Goal: Ask a question: Seek information or help from site administrators or community

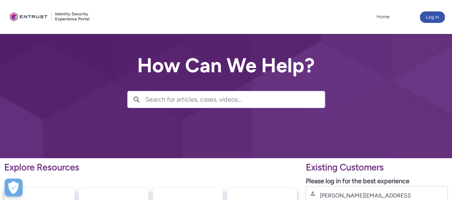
scroll to position [32, 0]
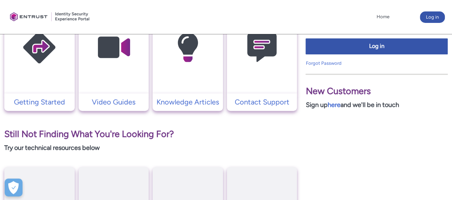
scroll to position [215, 0]
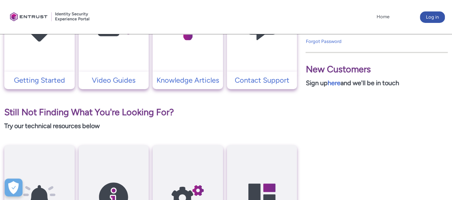
click at [258, 51] on img at bounding box center [262, 25] width 68 height 77
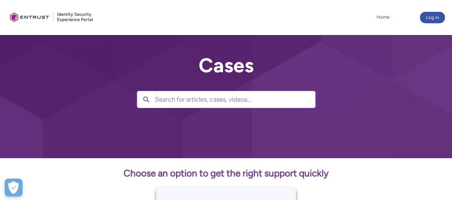
click at [384, 17] on link "Home" at bounding box center [383, 17] width 16 height 11
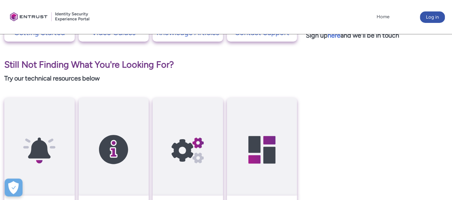
scroll to position [167, 0]
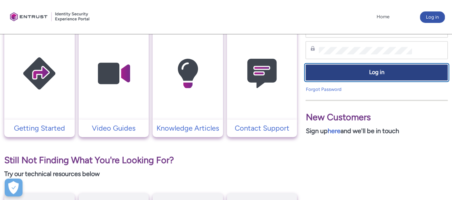
click at [376, 75] on span "Log in" at bounding box center [376, 72] width 133 height 8
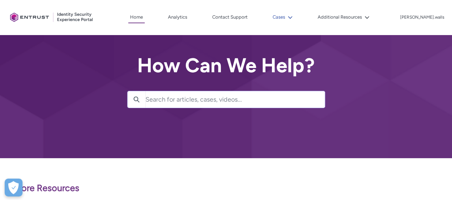
click at [295, 15] on button "Cases" at bounding box center [283, 17] width 24 height 11
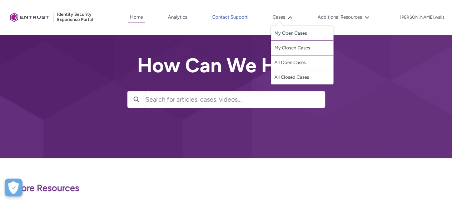
click at [250, 14] on link "Contact Support" at bounding box center [230, 17] width 39 height 11
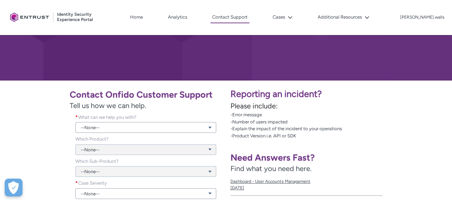
scroll to position [107, 0]
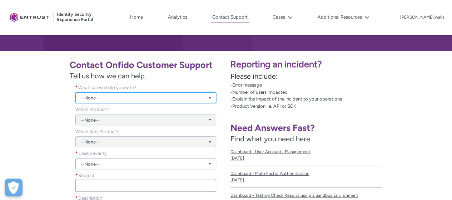
click at [113, 98] on link "--None--" at bounding box center [145, 97] width 141 height 11
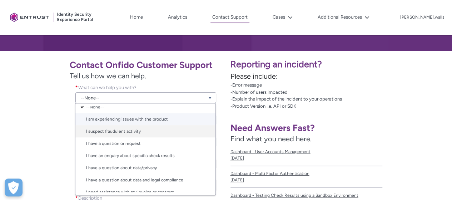
scroll to position [0, 0]
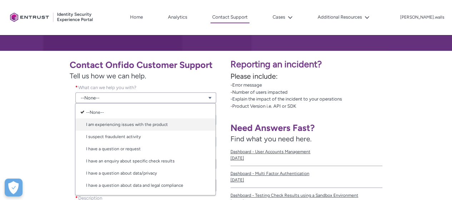
click at [122, 124] on link "I am experiencing issues with the product" at bounding box center [145, 124] width 140 height 12
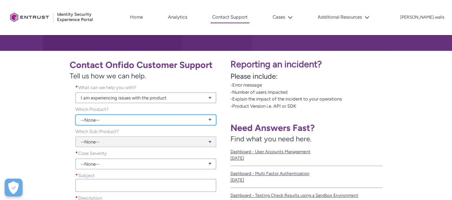
click at [92, 119] on link "--None--" at bounding box center [145, 119] width 141 height 11
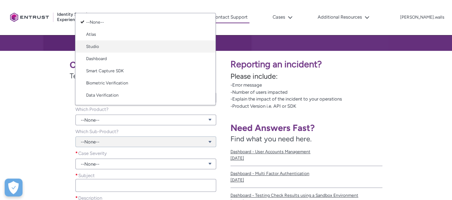
click at [100, 48] on link "Studio" at bounding box center [145, 46] width 140 height 12
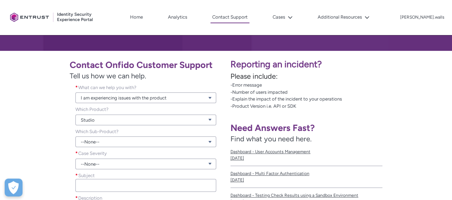
click at [44, 133] on div "Contact Onfido Customer Support Tell us how we can help. What can we help you w…" at bounding box center [113, 160] width 218 height 211
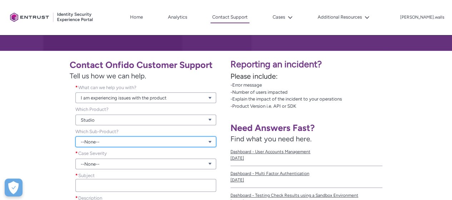
click at [95, 146] on link "--None--" at bounding box center [145, 141] width 141 height 11
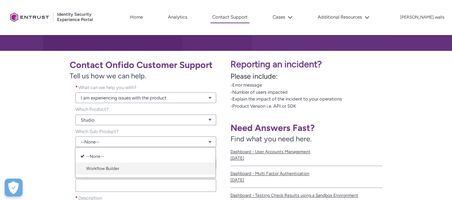
click at [96, 167] on link "Workflow Builder" at bounding box center [145, 168] width 140 height 12
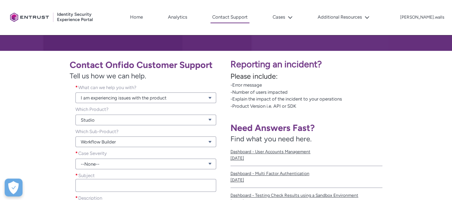
click at [62, 136] on div "Contact Onfido Customer Support Tell us how we can help. What can we help you w…" at bounding box center [113, 160] width 218 height 211
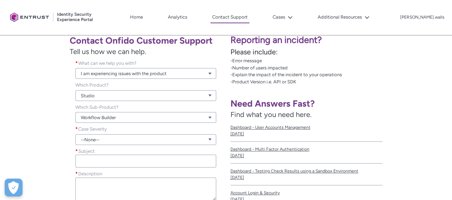
scroll to position [143, 0]
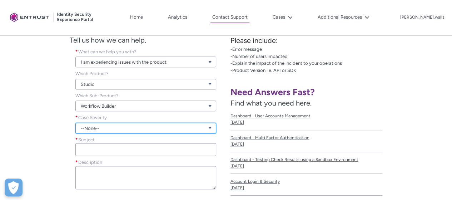
click at [92, 128] on link "--None--" at bounding box center [145, 128] width 141 height 11
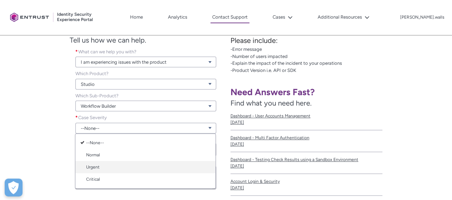
click at [94, 166] on link "Urgent" at bounding box center [145, 167] width 140 height 12
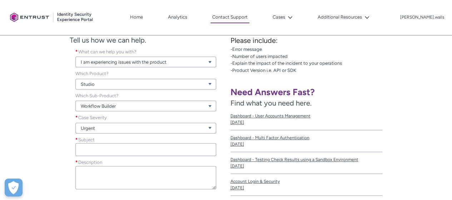
click at [49, 136] on div "Contact Onfido Customer Support Tell us how we can help. What can we help you w…" at bounding box center [113, 124] width 218 height 211
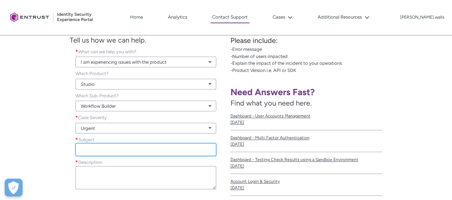
click at [87, 147] on input "Subject *" at bounding box center [145, 149] width 141 height 13
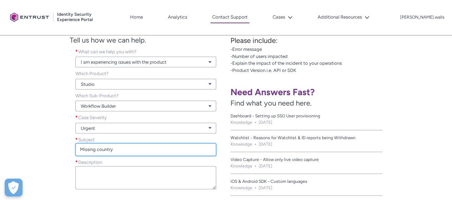
type input "Missing country"
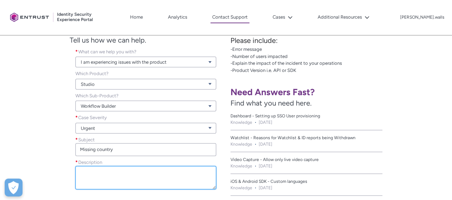
click at [103, 178] on textarea "Description *" at bounding box center [145, 177] width 141 height 23
click at [92, 174] on textarea "Description *" at bounding box center [145, 177] width 141 height 23
paste textarea "Good afternoon I am trying to add a country of driving licence (Iran) to one of…"
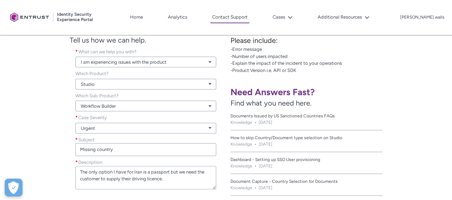
click at [47, 148] on div "Contact Onfido Customer Support Tell us how we can help. What can we help you w…" at bounding box center [113, 124] width 218 height 211
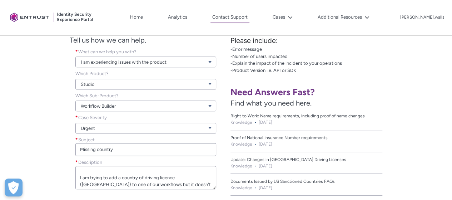
scroll to position [0, 0]
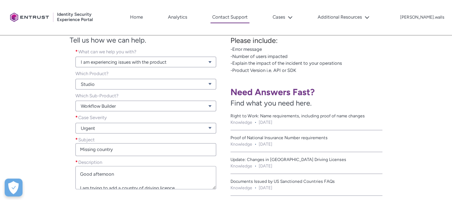
click at [65, 128] on div "Contact Onfido Customer Support Tell us how we can help. What can we help you w…" at bounding box center [113, 124] width 218 height 211
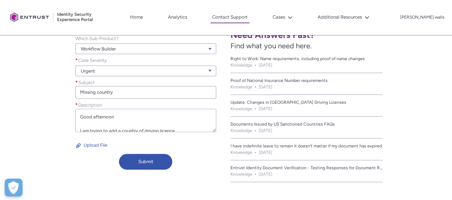
scroll to position [215, 0]
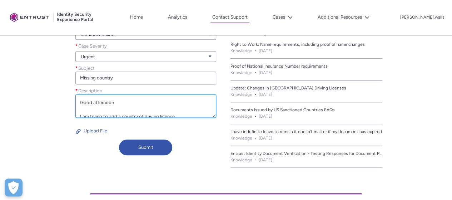
click at [159, 112] on textarea "Good afternoon I am trying to add a country of driving licence (Iran) to one of…" at bounding box center [145, 105] width 141 height 23
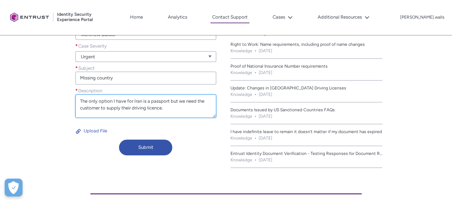
scroll to position [63, 0]
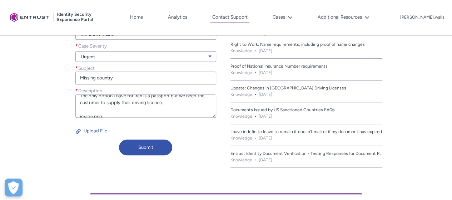
click at [21, 75] on div "Contact Onfido Customer Support Tell us how we can help. What can we help you w…" at bounding box center [113, 53] width 218 height 211
click at [94, 132] on button "Upload File" at bounding box center [91, 130] width 32 height 11
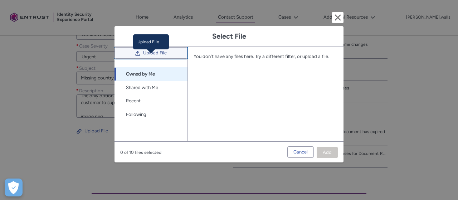
click at [143, 59] on button "Upload File" at bounding box center [150, 52] width 73 height 11
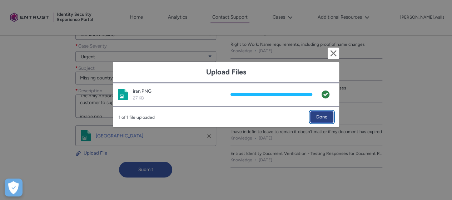
click at [316, 118] on span "Done" at bounding box center [321, 117] width 11 height 11
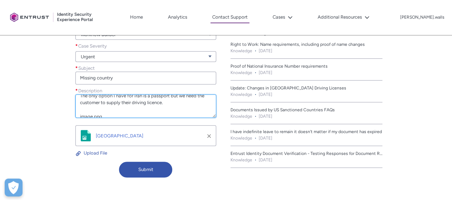
drag, startPoint x: 111, startPoint y: 110, endPoint x: 44, endPoint y: 109, distance: 66.9
click at [44, 109] on div "Contact Onfido Customer Support Tell us how we can help. What can we help you w…" at bounding box center [113, 64] width 218 height 233
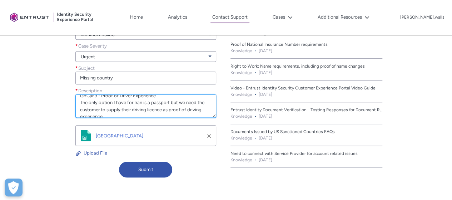
scroll to position [37, 0]
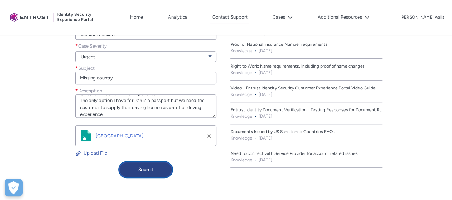
type textarea "Good afternoon I am trying to add a country of driving licence (Iran) to one of…"
click at [156, 170] on button "Submit" at bounding box center [145, 170] width 53 height 16
